Goal: Task Accomplishment & Management: Manage account settings

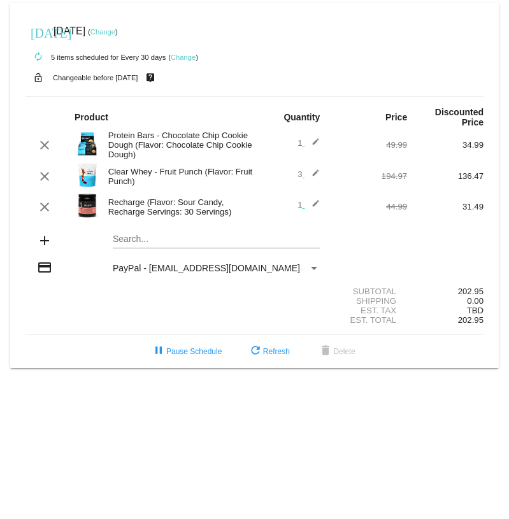
click at [313, 169] on mat-icon "edit" at bounding box center [311, 176] width 15 height 15
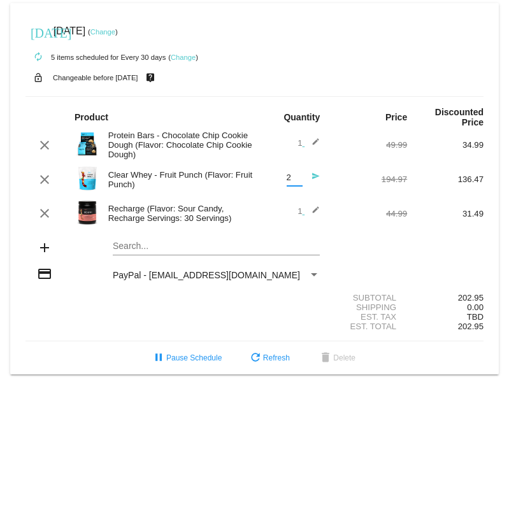
click at [296, 180] on input "2" at bounding box center [295, 178] width 16 height 10
type input "1"
click at [296, 180] on input "1" at bounding box center [295, 178] width 16 height 10
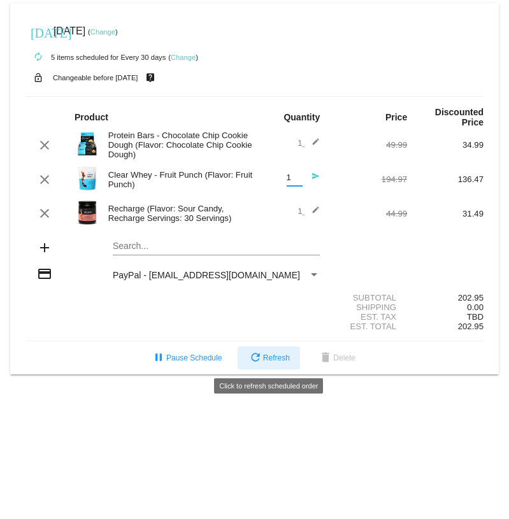
click at [262, 361] on span "refresh Refresh" at bounding box center [269, 358] width 42 height 9
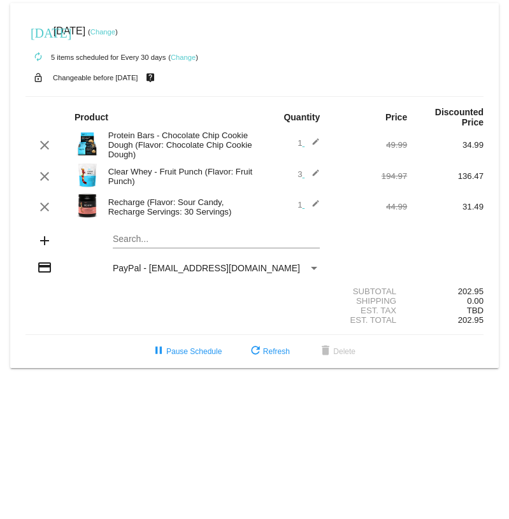
click at [313, 169] on mat-icon "edit" at bounding box center [311, 176] width 15 height 15
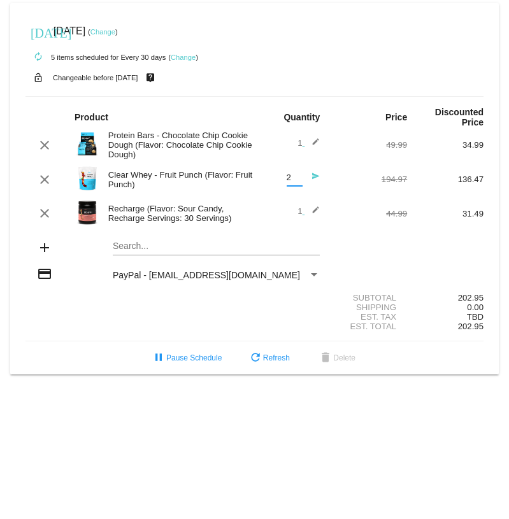
click at [297, 181] on input "2" at bounding box center [295, 178] width 16 height 10
type input "1"
click at [297, 181] on input "1" at bounding box center [295, 178] width 16 height 10
click at [318, 177] on mat-icon "send" at bounding box center [311, 179] width 15 height 15
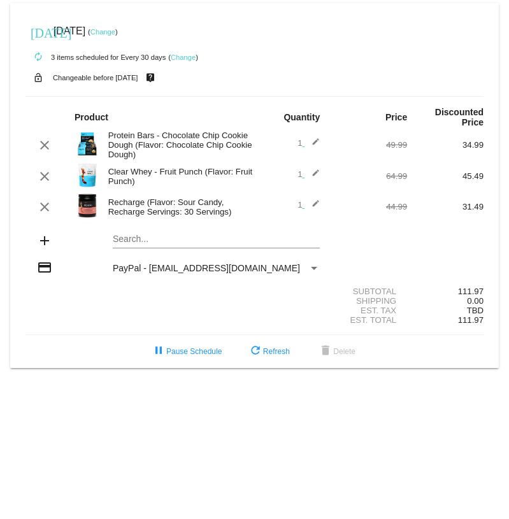
click at [43, 241] on mat-icon "add" at bounding box center [44, 240] width 15 height 15
click at [145, 234] on div "Search..." at bounding box center [216, 236] width 207 height 25
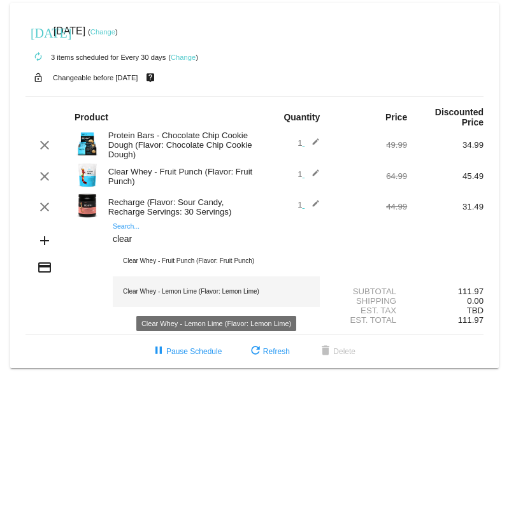
type input "clear"
click at [150, 292] on div "Clear Whey - Lemon Lime (Flavor: Lemon Lime)" at bounding box center [216, 291] width 207 height 31
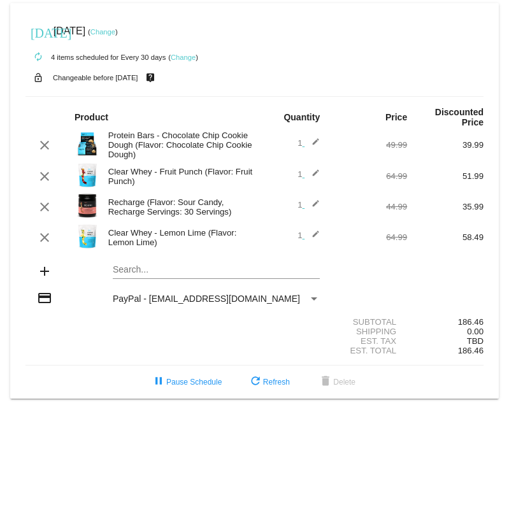
click at [315, 235] on mat-icon "edit" at bounding box center [311, 237] width 15 height 15
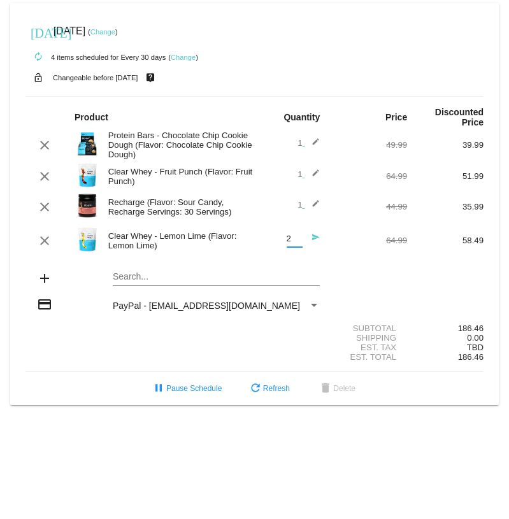
type input "2"
click at [297, 236] on input "2" at bounding box center [295, 239] width 16 height 10
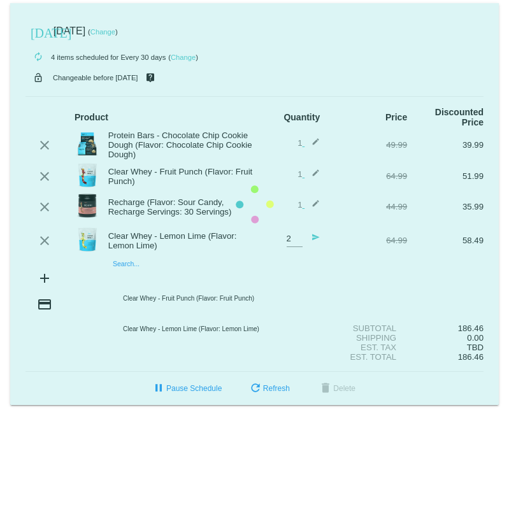
click at [270, 275] on mat-card "[DATE] [DATE] ( Change ) autorenew 4 items scheduled for Every 30 days ( Change…" at bounding box center [254, 204] width 489 height 402
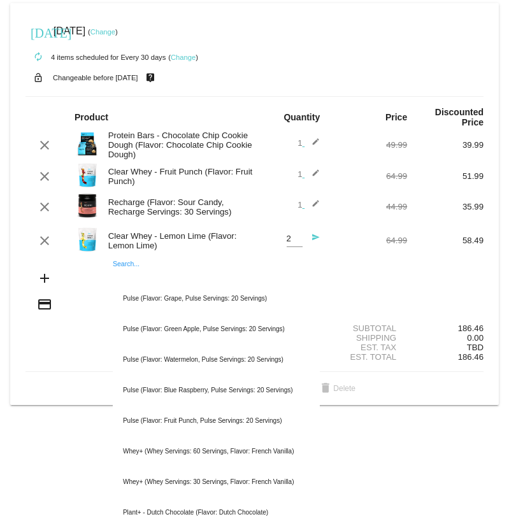
click at [338, 284] on div "add Search... Pulse (Flavor: Grape, Pulse Servings: 20 Servings) Pulse (Flavor:…" at bounding box center [254, 279] width 458 height 36
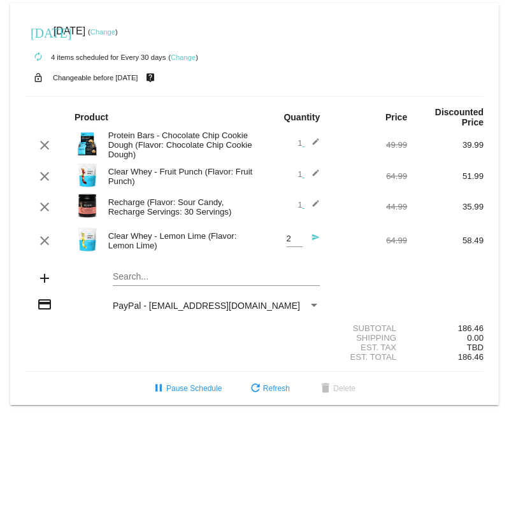
click at [315, 239] on mat-icon "send" at bounding box center [311, 240] width 15 height 15
